Goal: Consume media (video, audio)

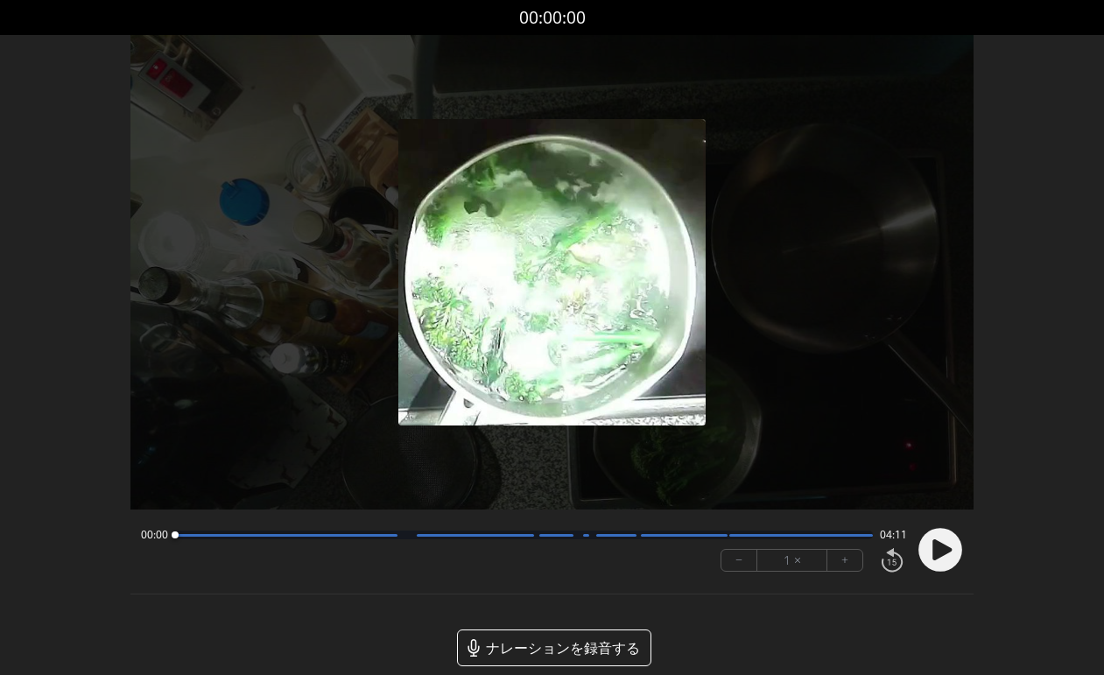
click at [723, 535] on div at bounding box center [684, 535] width 87 height 3
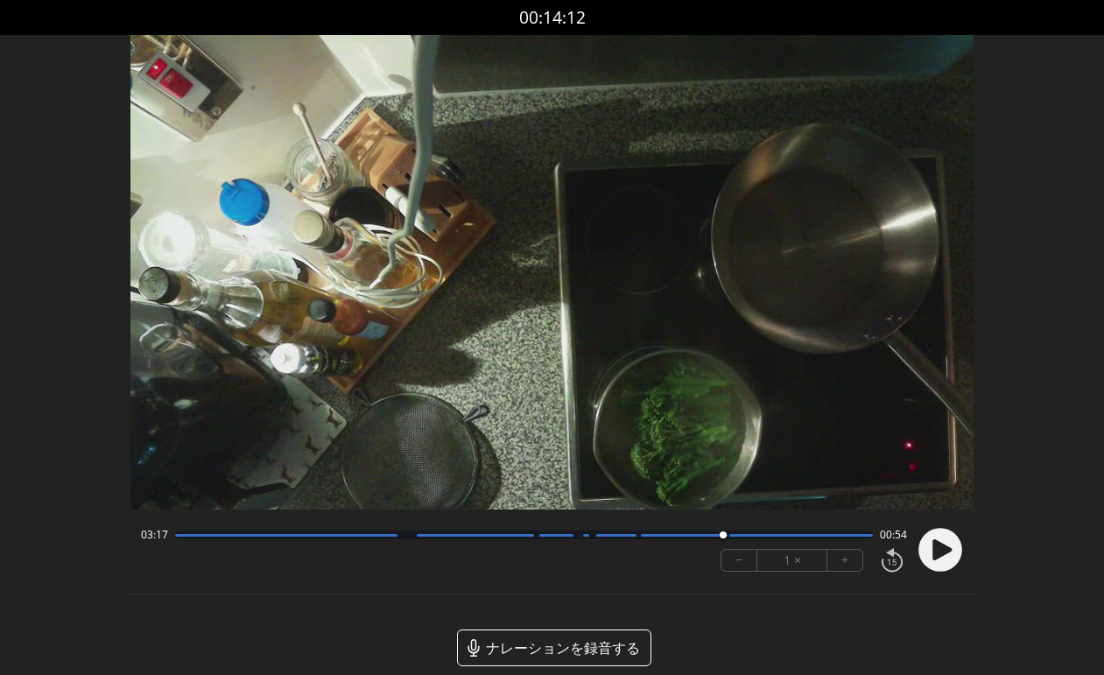
click at [940, 550] on icon at bounding box center [942, 549] width 19 height 21
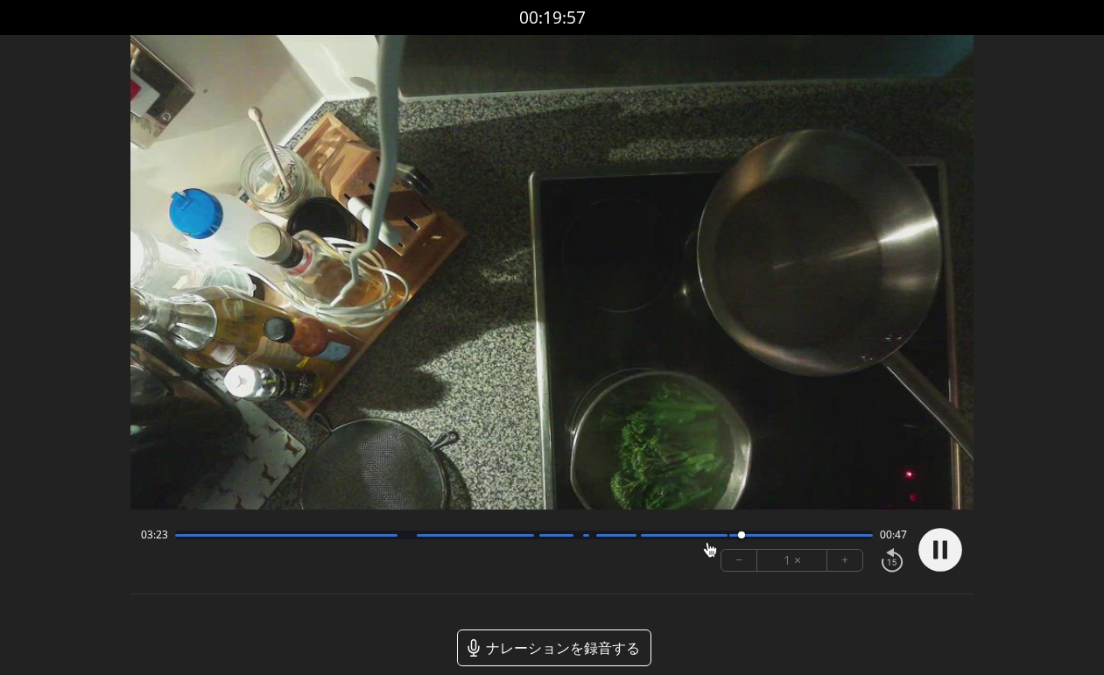
click at [176, 537] on div at bounding box center [524, 534] width 698 height 9
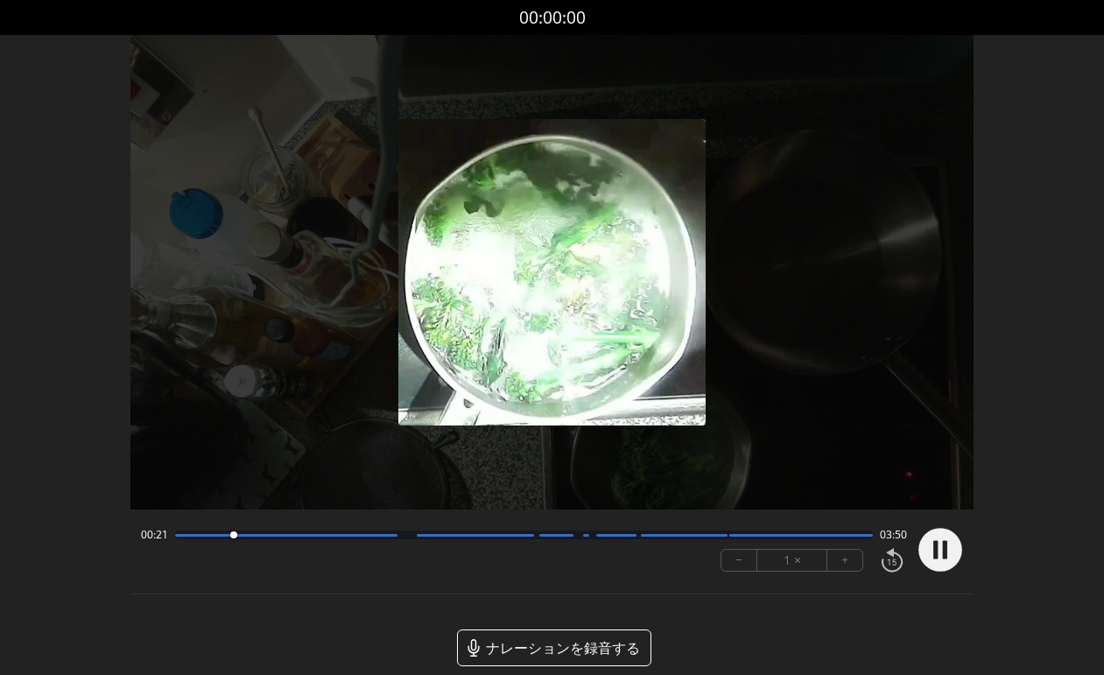
click at [642, 537] on div at bounding box center [524, 534] width 698 height 9
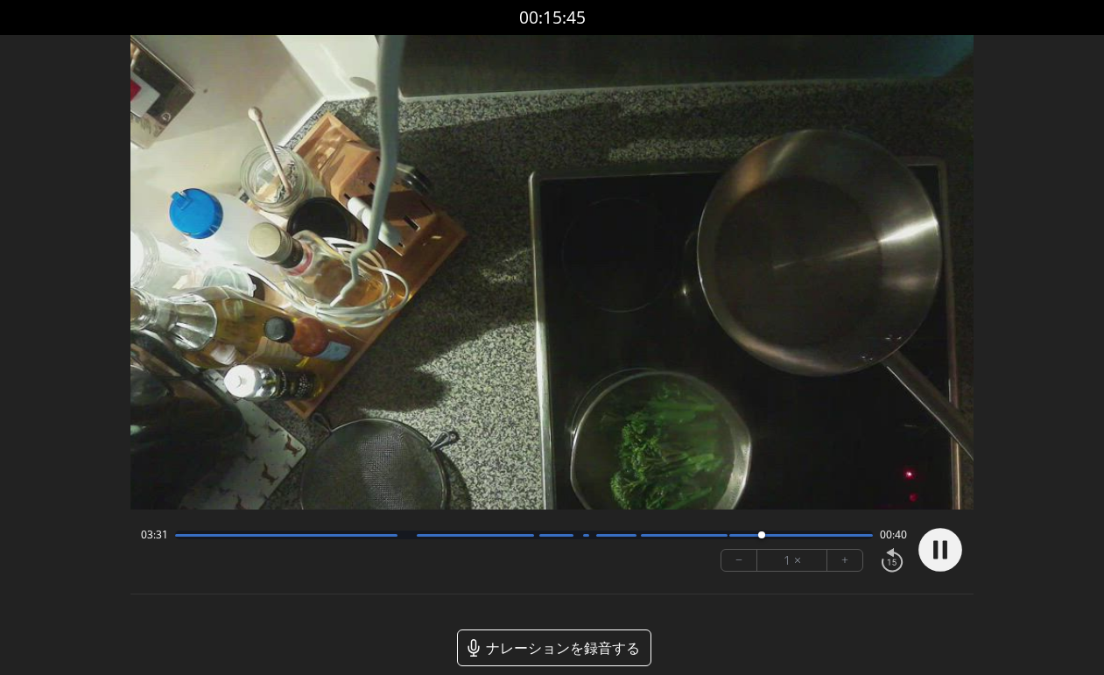
click at [709, 537] on div at bounding box center [524, 534] width 698 height 9
click at [733, 539] on div "03:29 00:41" at bounding box center [524, 535] width 767 height 14
click at [733, 538] on div at bounding box center [524, 534] width 698 height 9
click at [937, 550] on circle at bounding box center [941, 550] width 44 height 44
